Goal: Find contact information: Find contact information

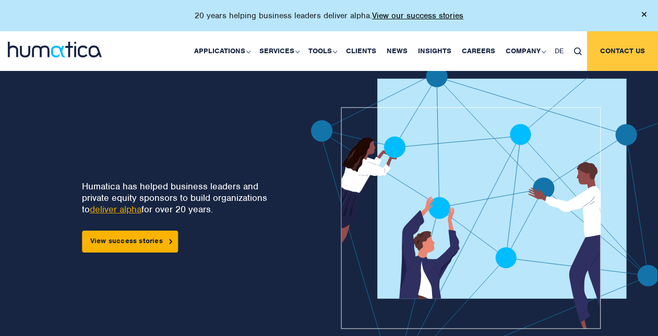
drag, startPoint x: 0, startPoint y: 0, endPoint x: 613, endPoint y: 46, distance: 615.0
click at [613, 46] on link "Contact us" at bounding box center [622, 51] width 71 height 40
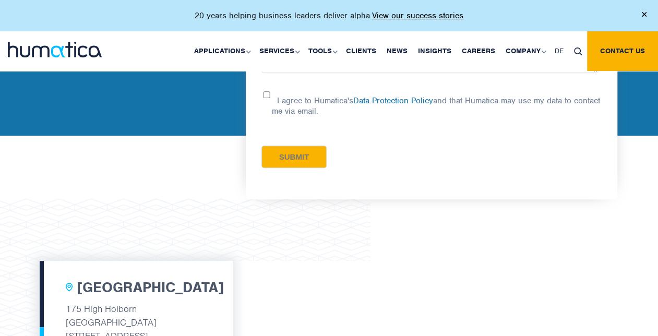
scroll to position [365, 0]
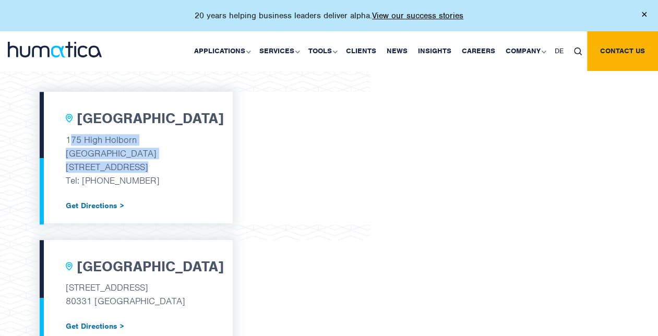
drag, startPoint x: 69, startPoint y: 137, endPoint x: 165, endPoint y: 157, distance: 97.6
click at [169, 158] on div "London 175 High Holborn Tottenham Court Road London, WC1V 7AA Tel: +44 (0) 7480…" at bounding box center [136, 158] width 193 height 132
drag, startPoint x: 144, startPoint y: 151, endPoint x: 80, endPoint y: 138, distance: 65.5
click at [93, 140] on p "175 High Holborn" at bounding box center [136, 140] width 141 height 14
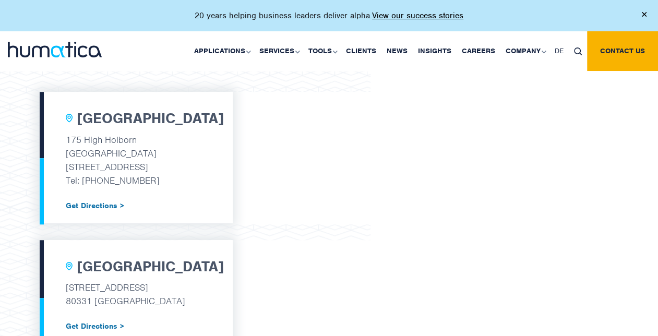
click at [67, 136] on p "175 High Holborn" at bounding box center [136, 140] width 141 height 14
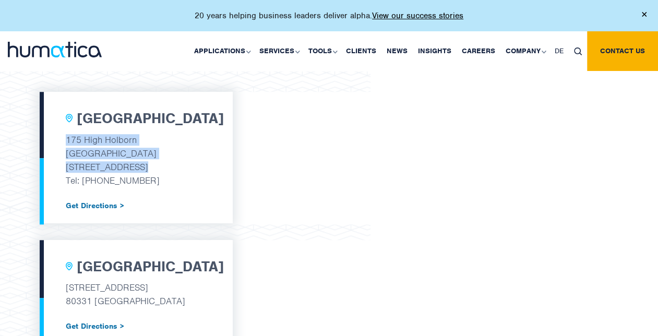
drag, startPoint x: 67, startPoint y: 136, endPoint x: 164, endPoint y: 164, distance: 100.9
click at [164, 164] on div "London 175 High Holborn Tottenham Court Road London, WC1V 7AA Tel: +44 (0) 7480…" at bounding box center [136, 158] width 193 height 132
copy div "175 High Holborn Tottenham Court Road London, WC1V 7AA"
